Goal: Information Seeking & Learning: Learn about a topic

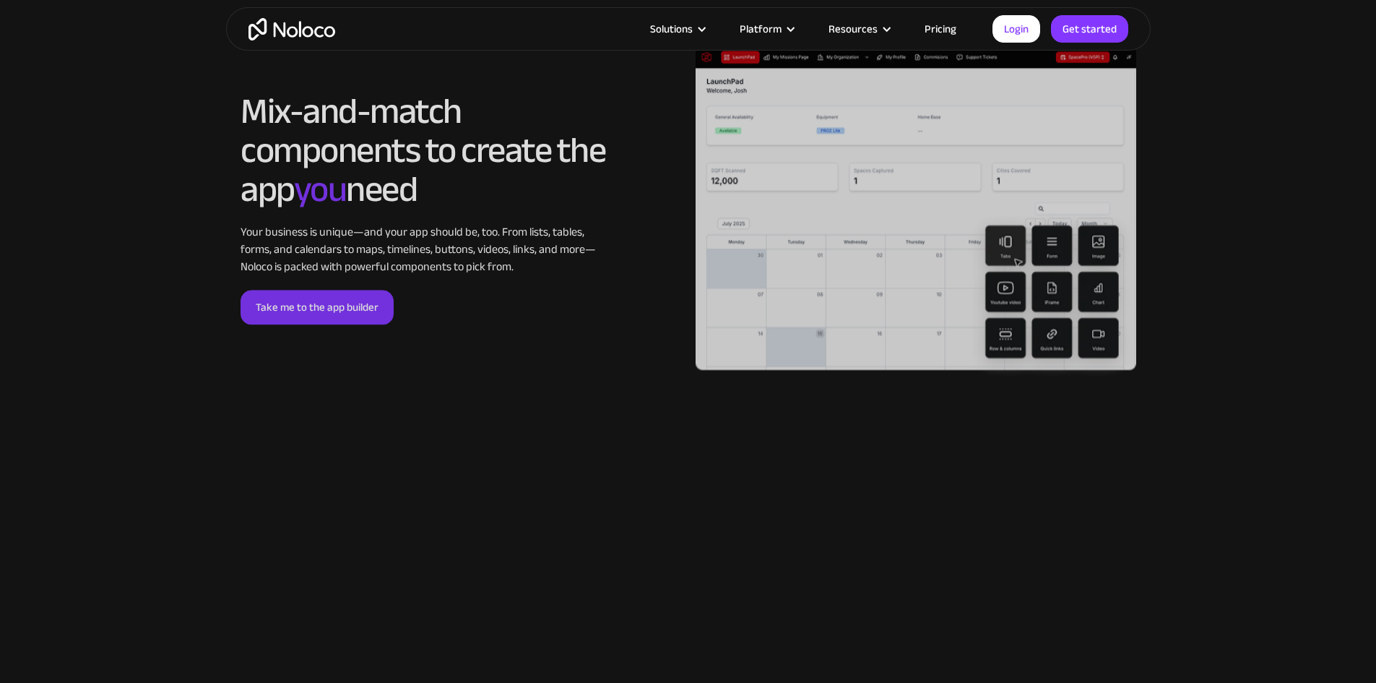
scroll to position [3206, 0]
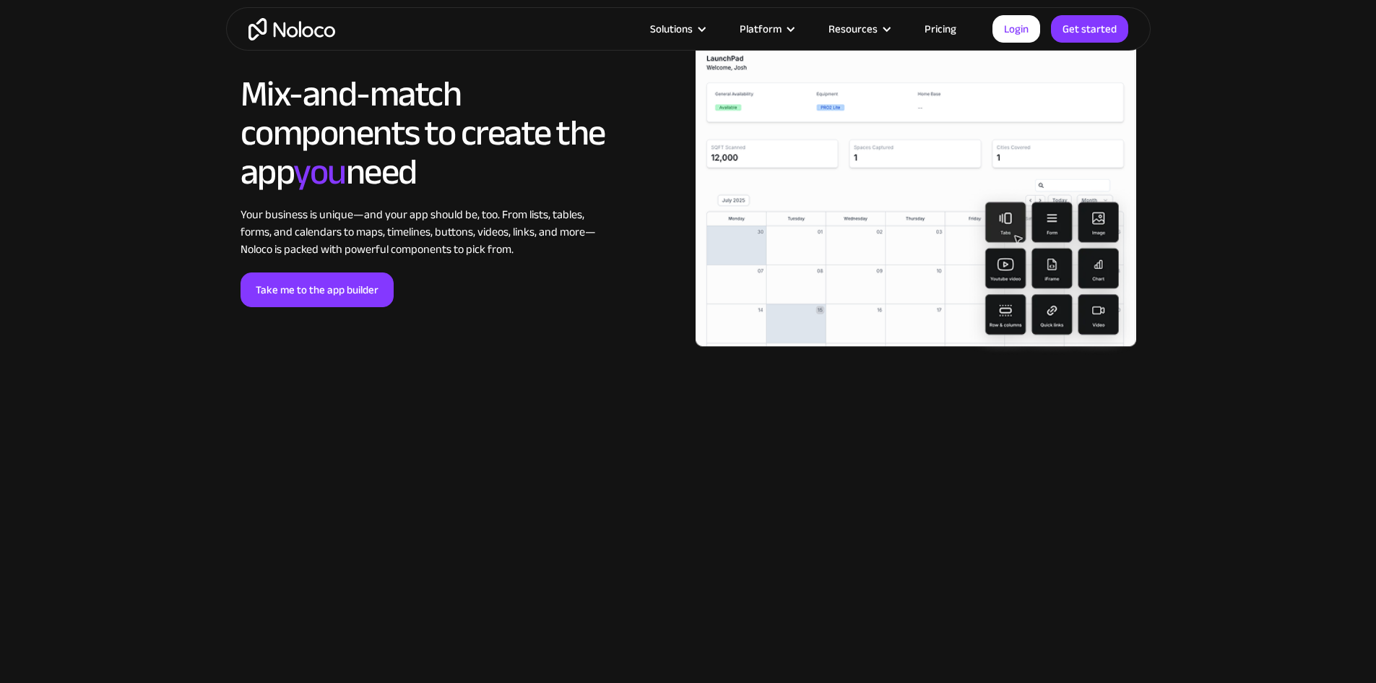
click at [938, 29] on link "Pricing" at bounding box center [940, 29] width 68 height 19
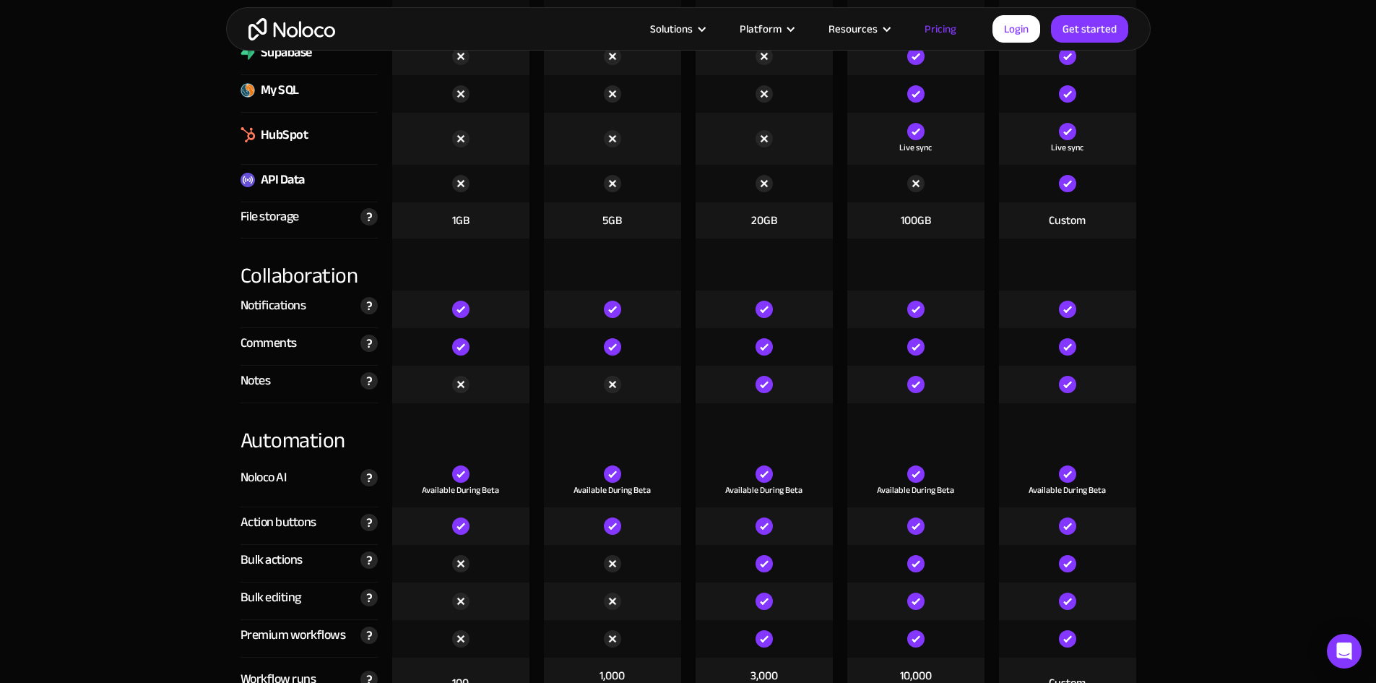
scroll to position [2672, 0]
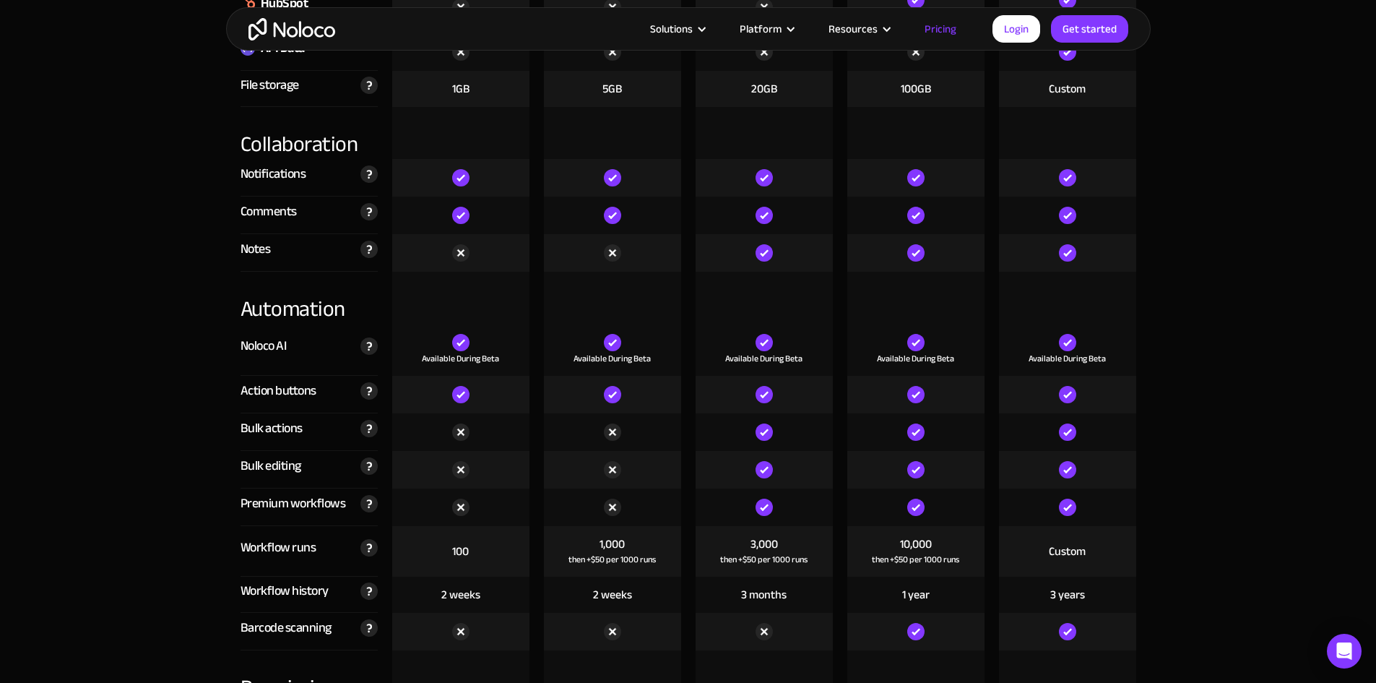
click at [269, 212] on div "Comments" at bounding box center [269, 212] width 56 height 22
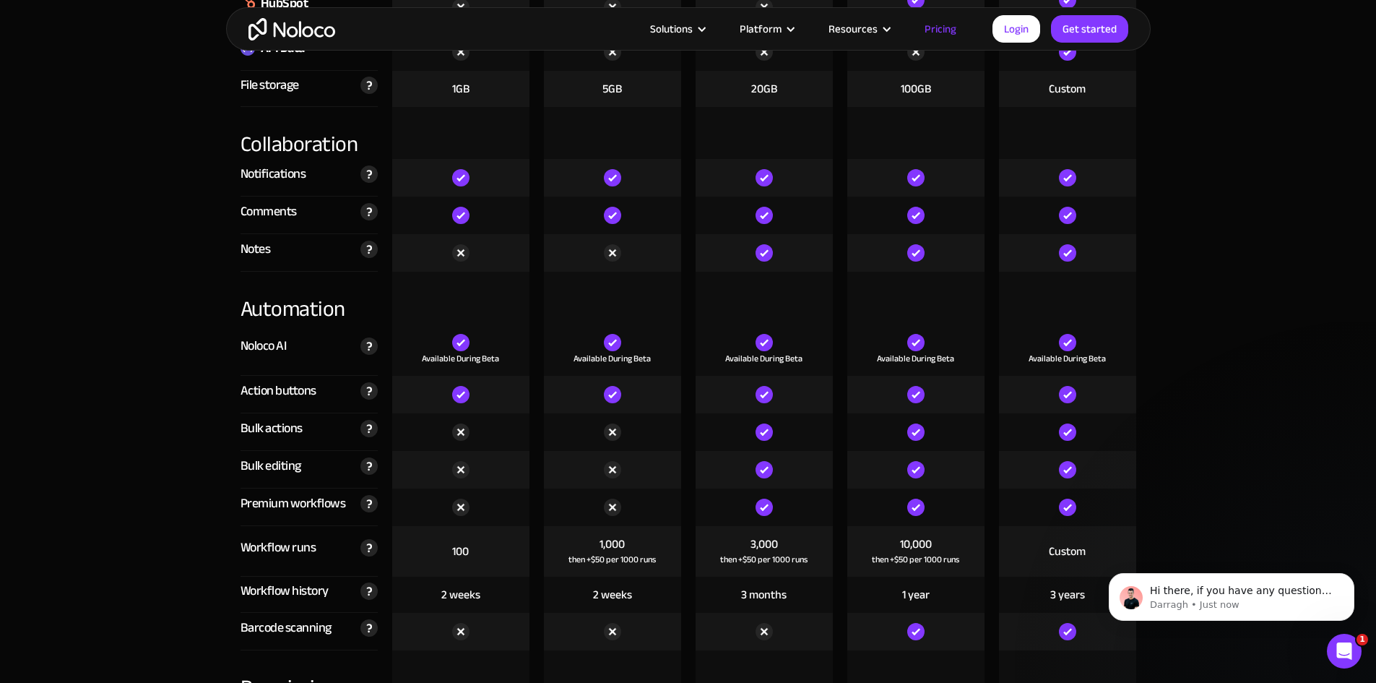
scroll to position [0, 0]
click at [1341, 647] on icon "Open Intercom Messenger" at bounding box center [1345, 651] width 24 height 24
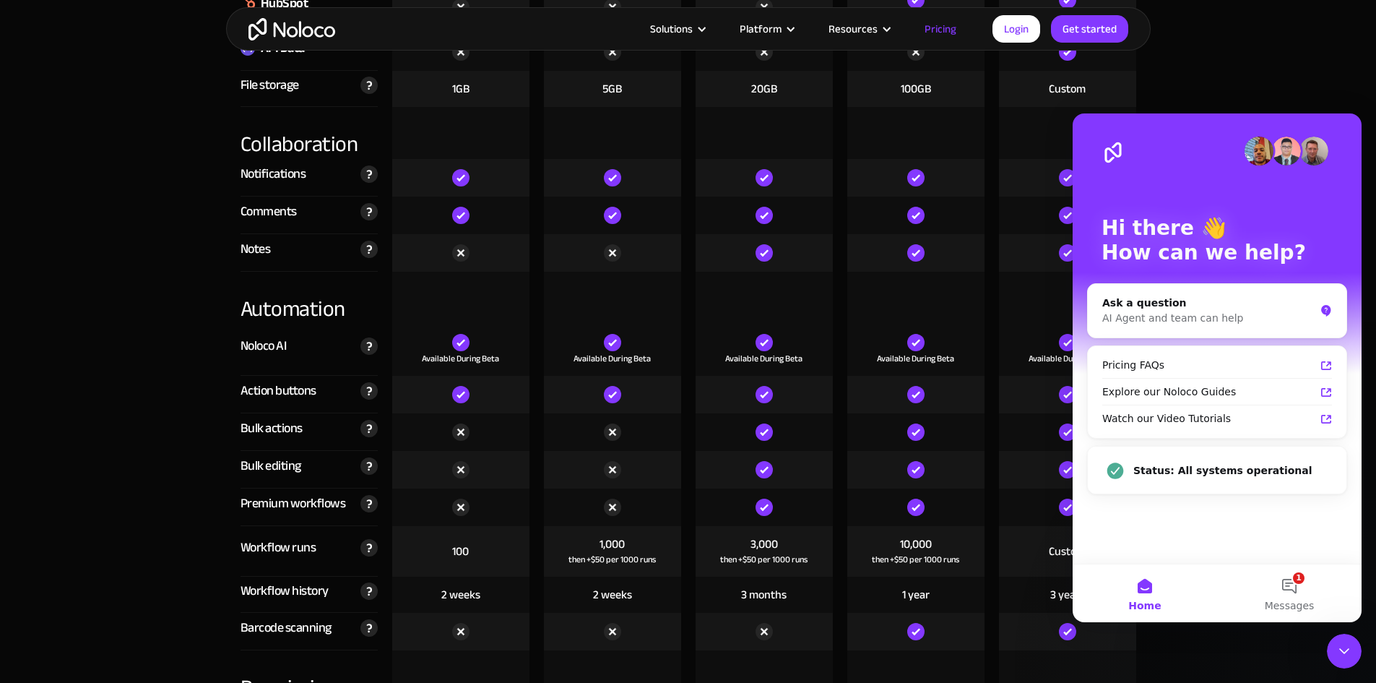
click at [1341, 647] on icon "Close Intercom Messenger" at bounding box center [1343, 650] width 17 height 17
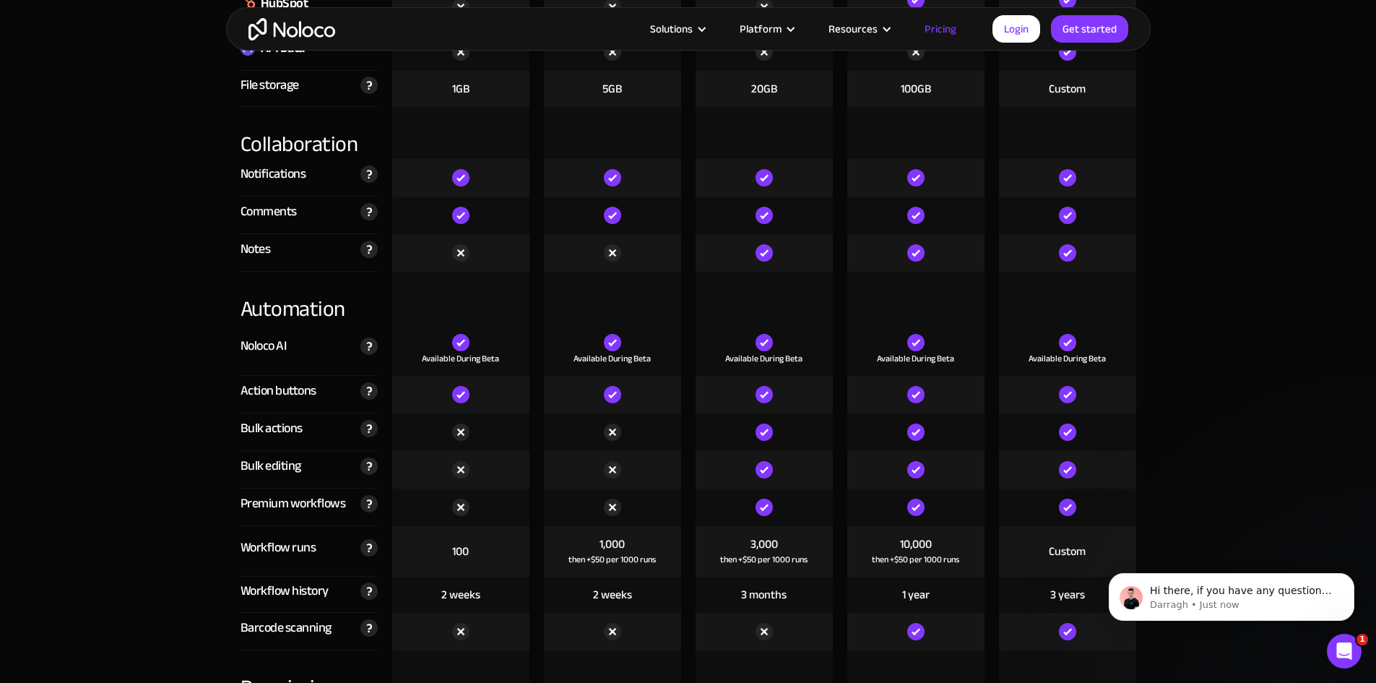
click at [1341, 647] on icon "Open Intercom Messenger" at bounding box center [1345, 651] width 24 height 24
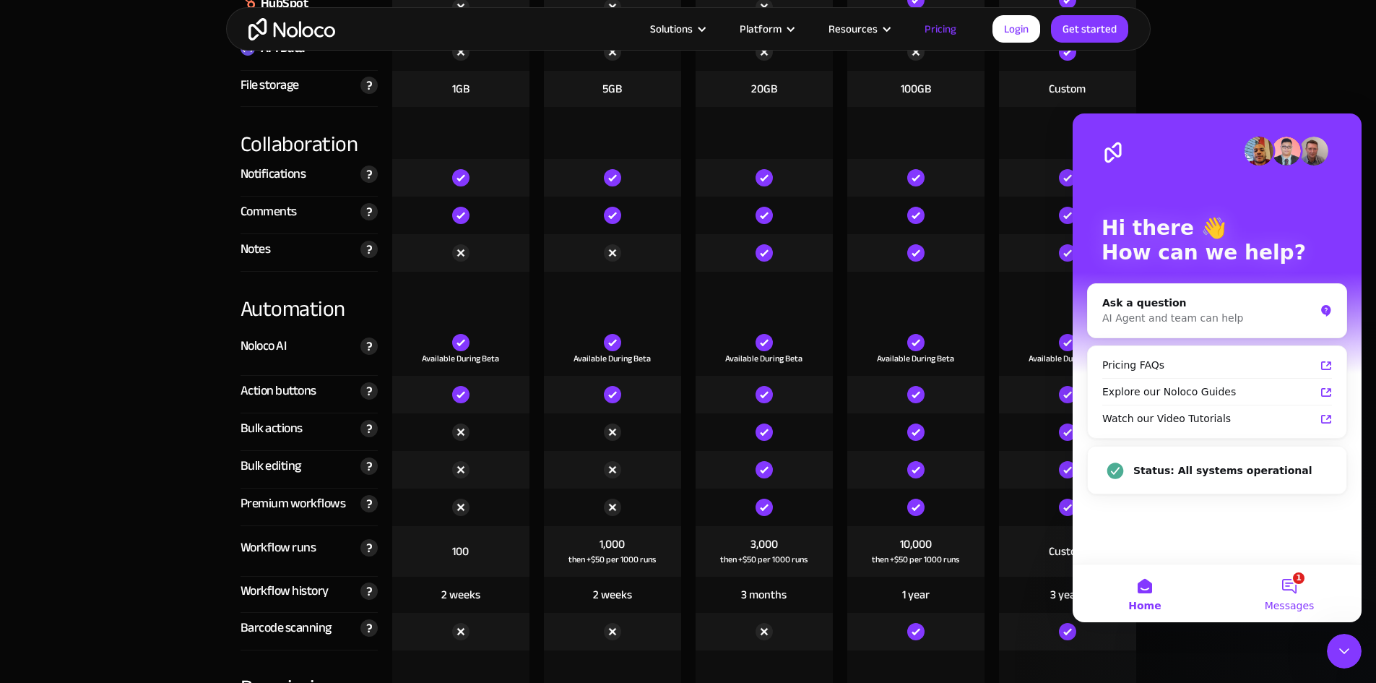
click at [1287, 589] on button "1 Messages" at bounding box center [1289, 593] width 144 height 58
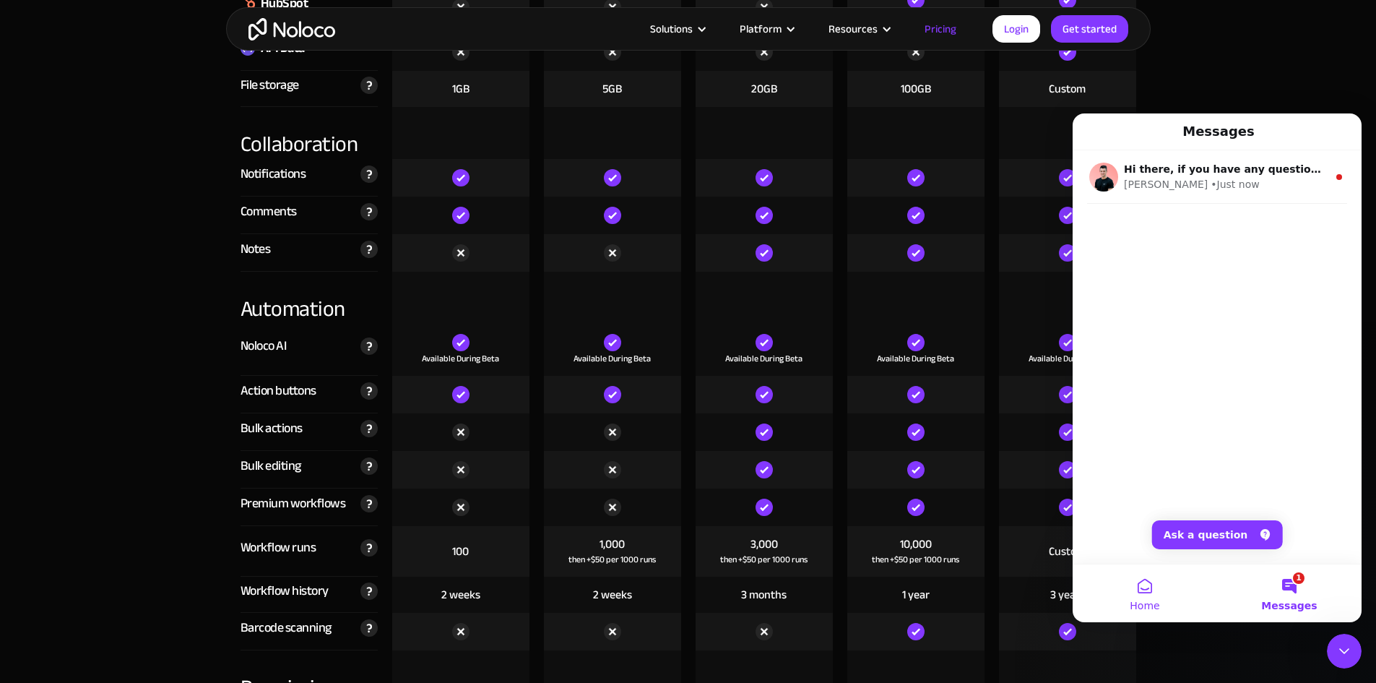
click at [1135, 586] on button "Home" at bounding box center [1145, 593] width 144 height 58
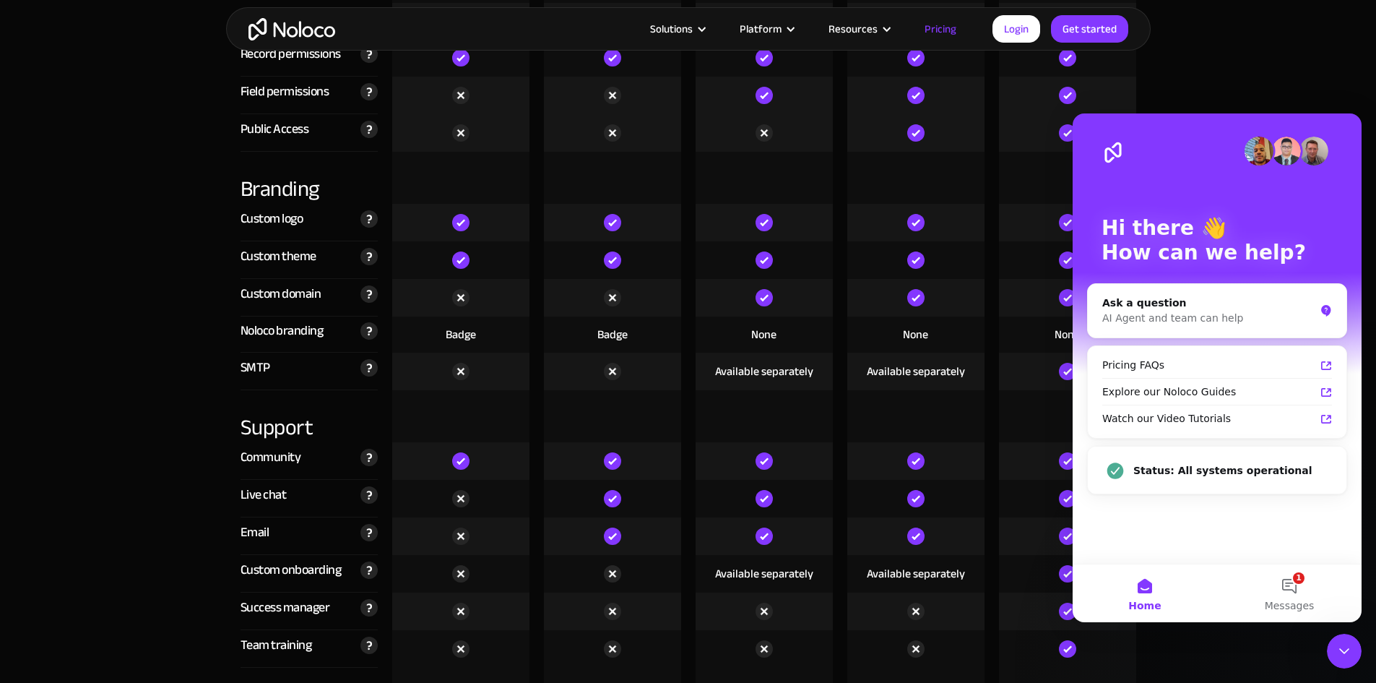
scroll to position [3467, 0]
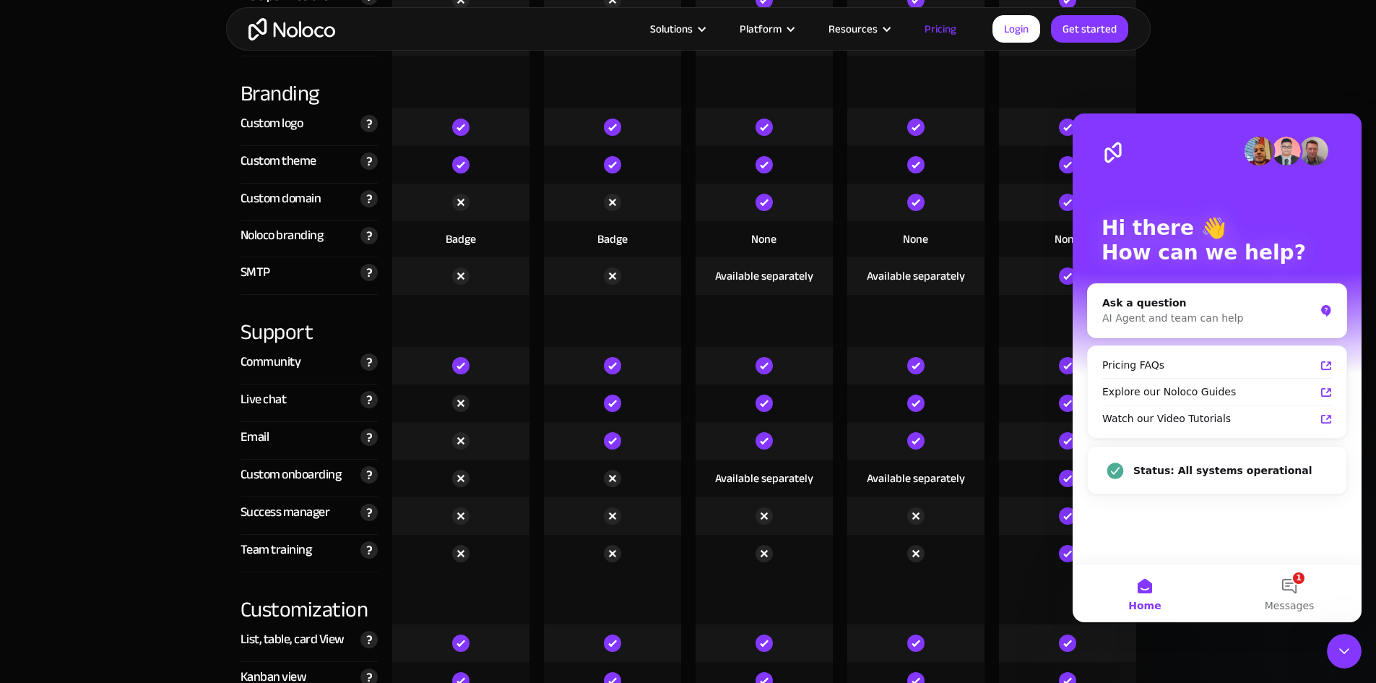
click at [1347, 649] on icon "Close Intercom Messenger" at bounding box center [1343, 650] width 17 height 17
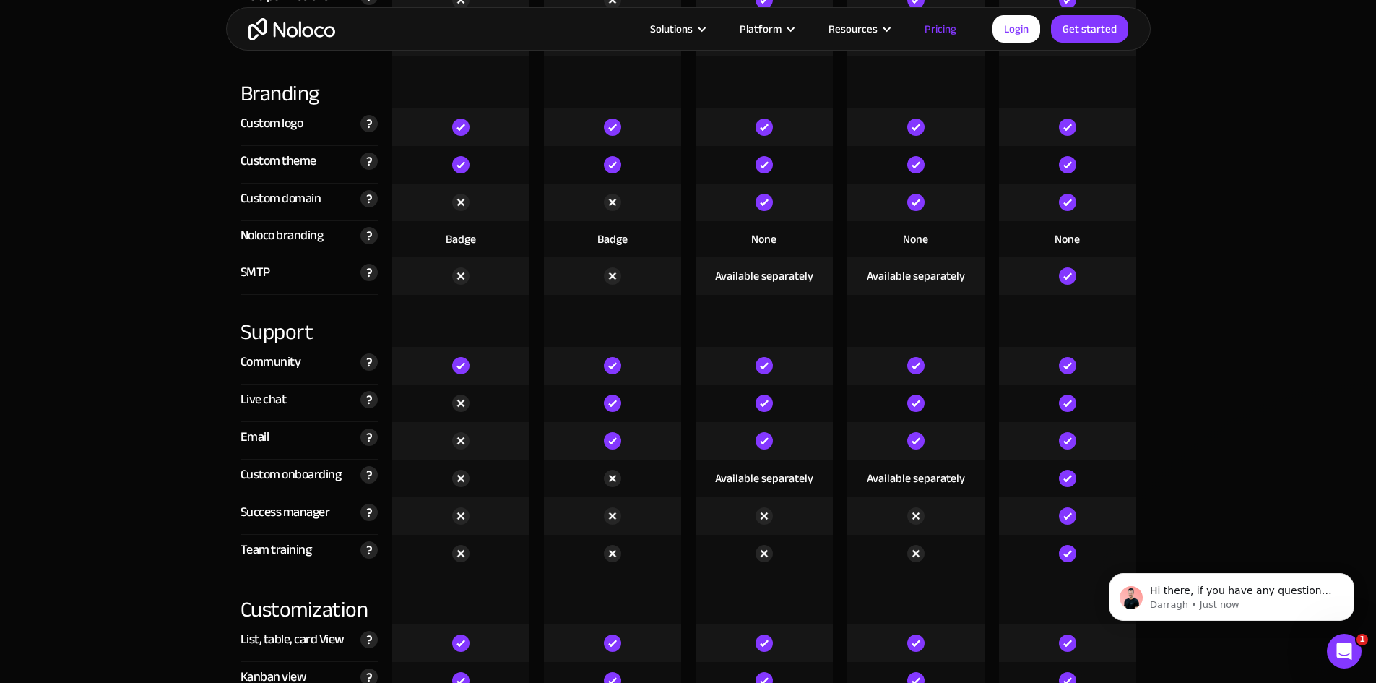
scroll to position [0, 0]
drag, startPoint x: 865, startPoint y: 271, endPoint x: 950, endPoint y: 274, distance: 84.6
click at [950, 274] on div "Available separately" at bounding box center [915, 276] width 137 height 38
click at [208, 297] on section "Compare our plans Free Free Get started Starter $ 29 / month Get started Pro $ …" at bounding box center [688, 332] width 1376 height 4411
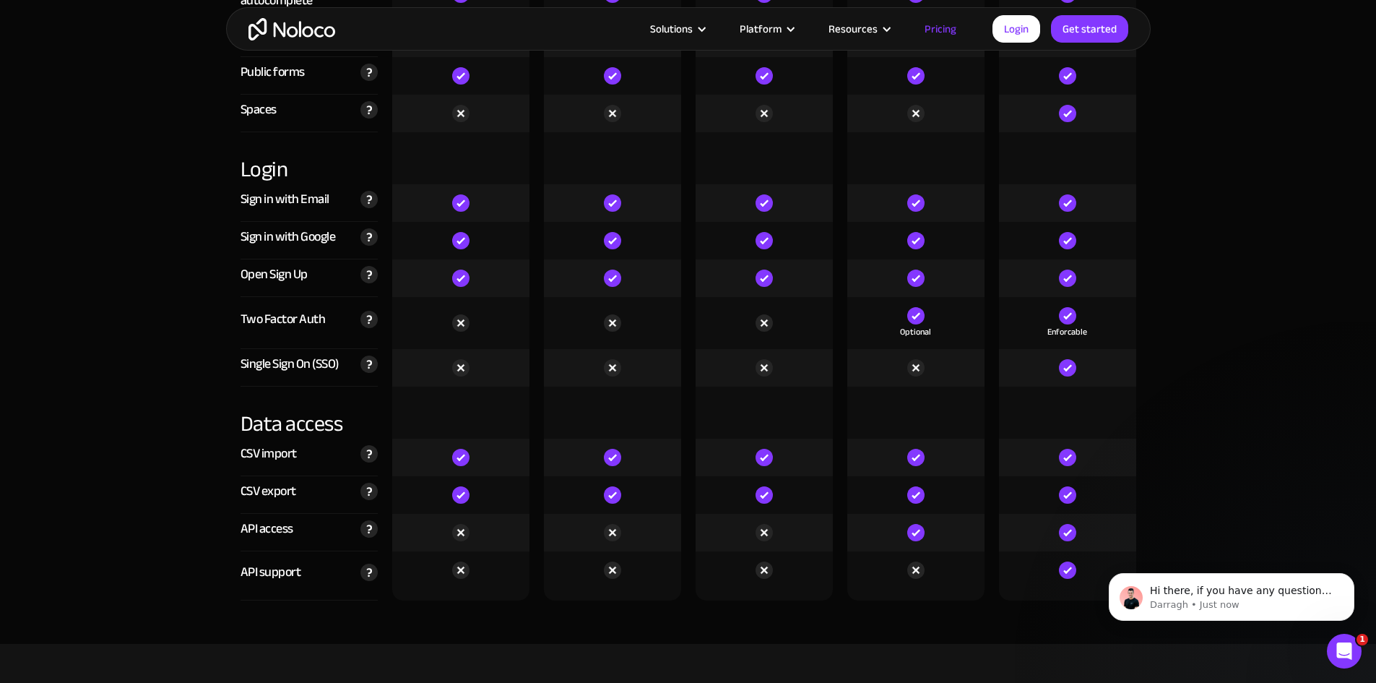
scroll to position [4767, 0]
